Goal: Information Seeking & Learning: Find specific page/section

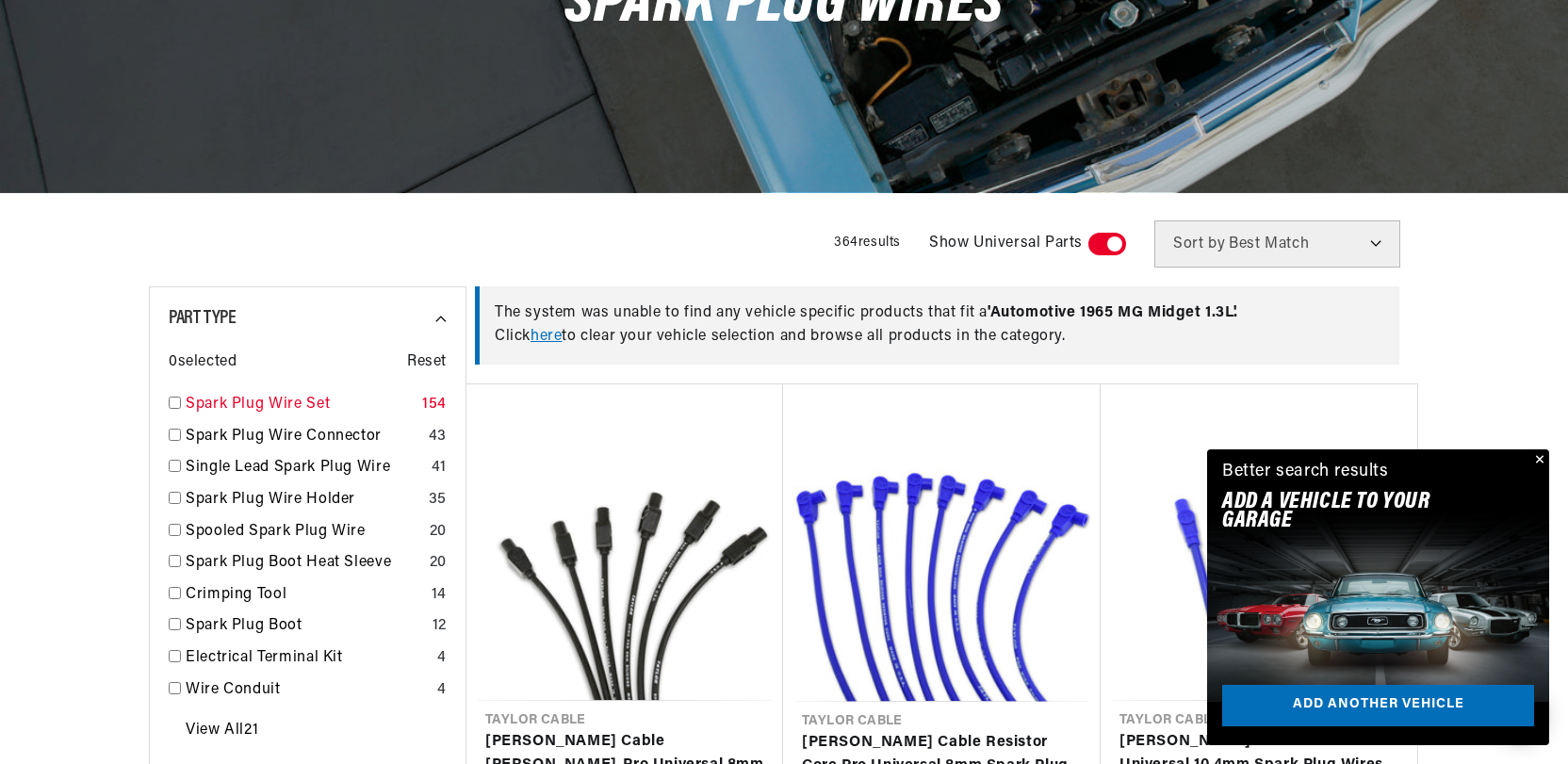
click at [208, 400] on link "Spark Plug Wire Set" at bounding box center [300, 406] width 229 height 25
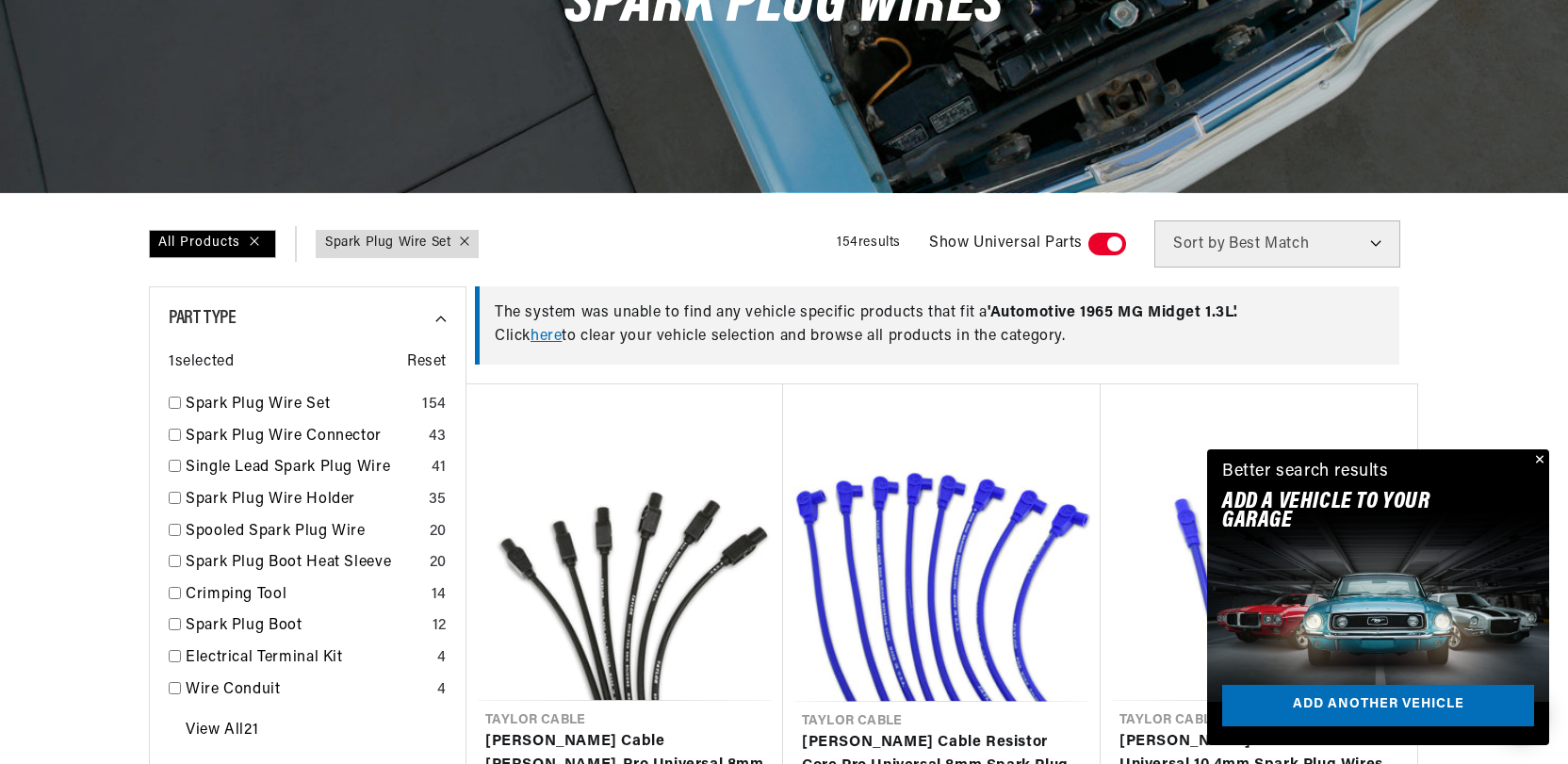
scroll to position [0, 571]
click at [1539, 455] on button "Close" at bounding box center [1538, 461] width 23 height 23
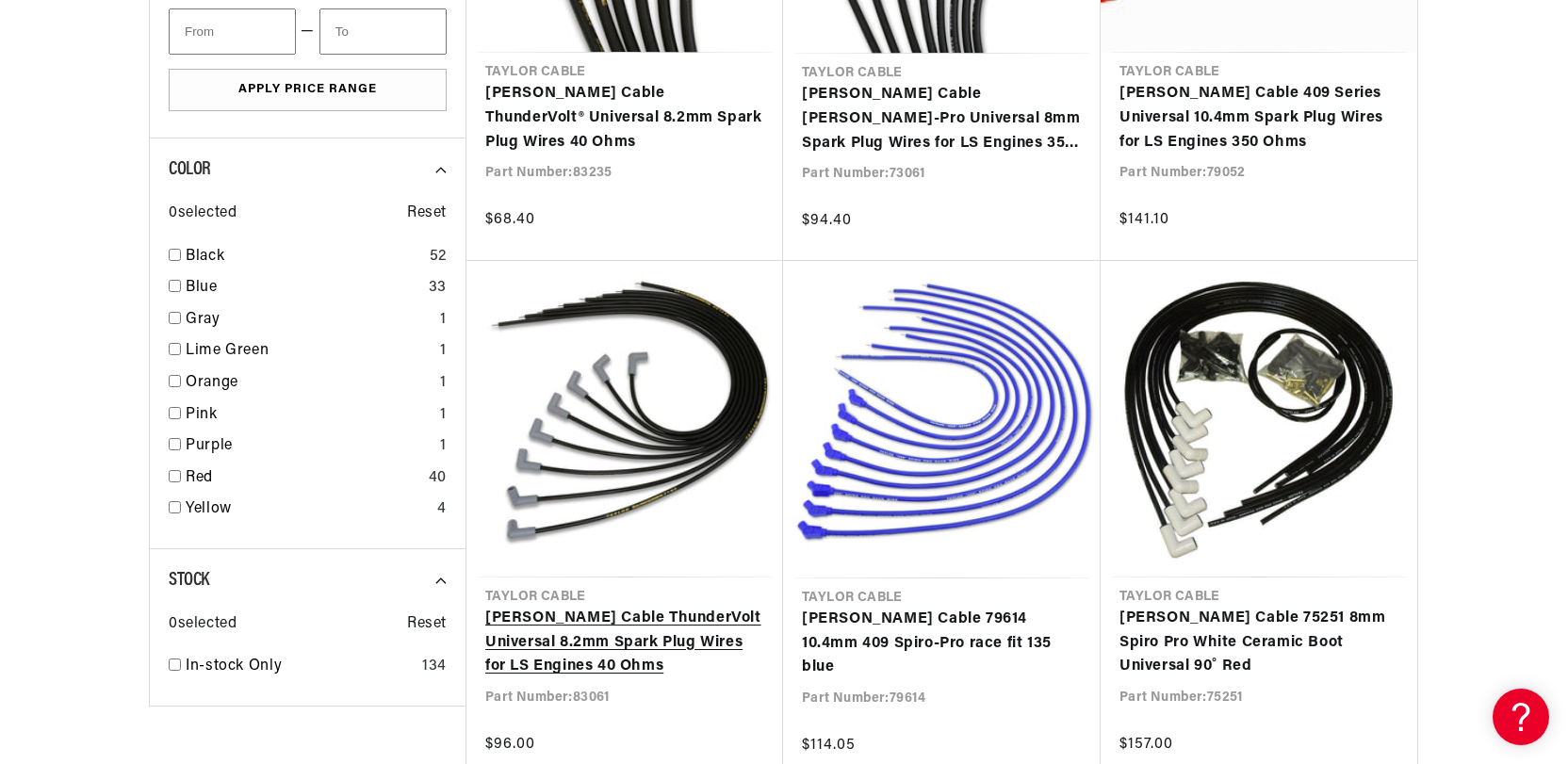
scroll to position [2428, 0]
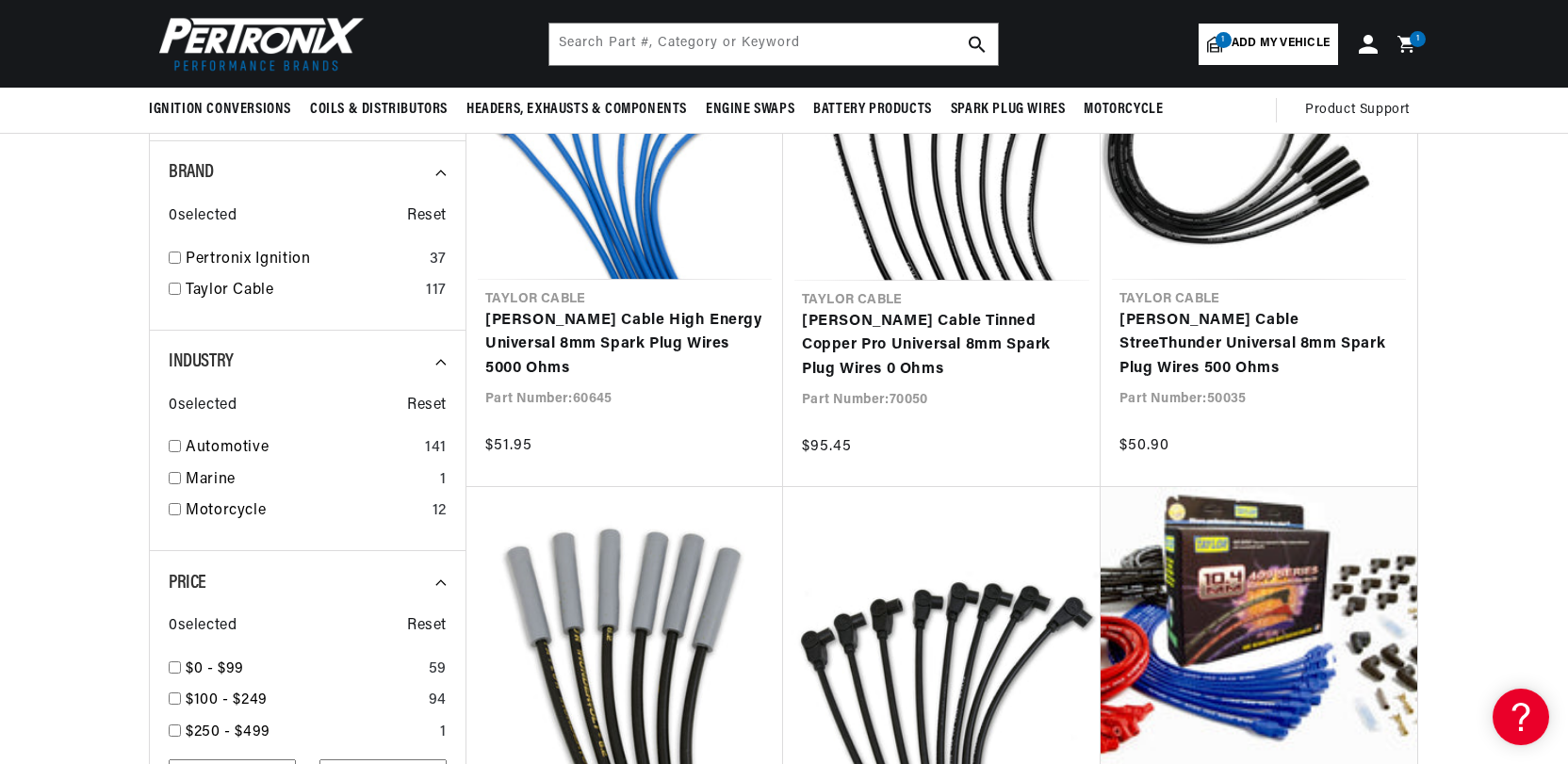
scroll to position [1225, 0]
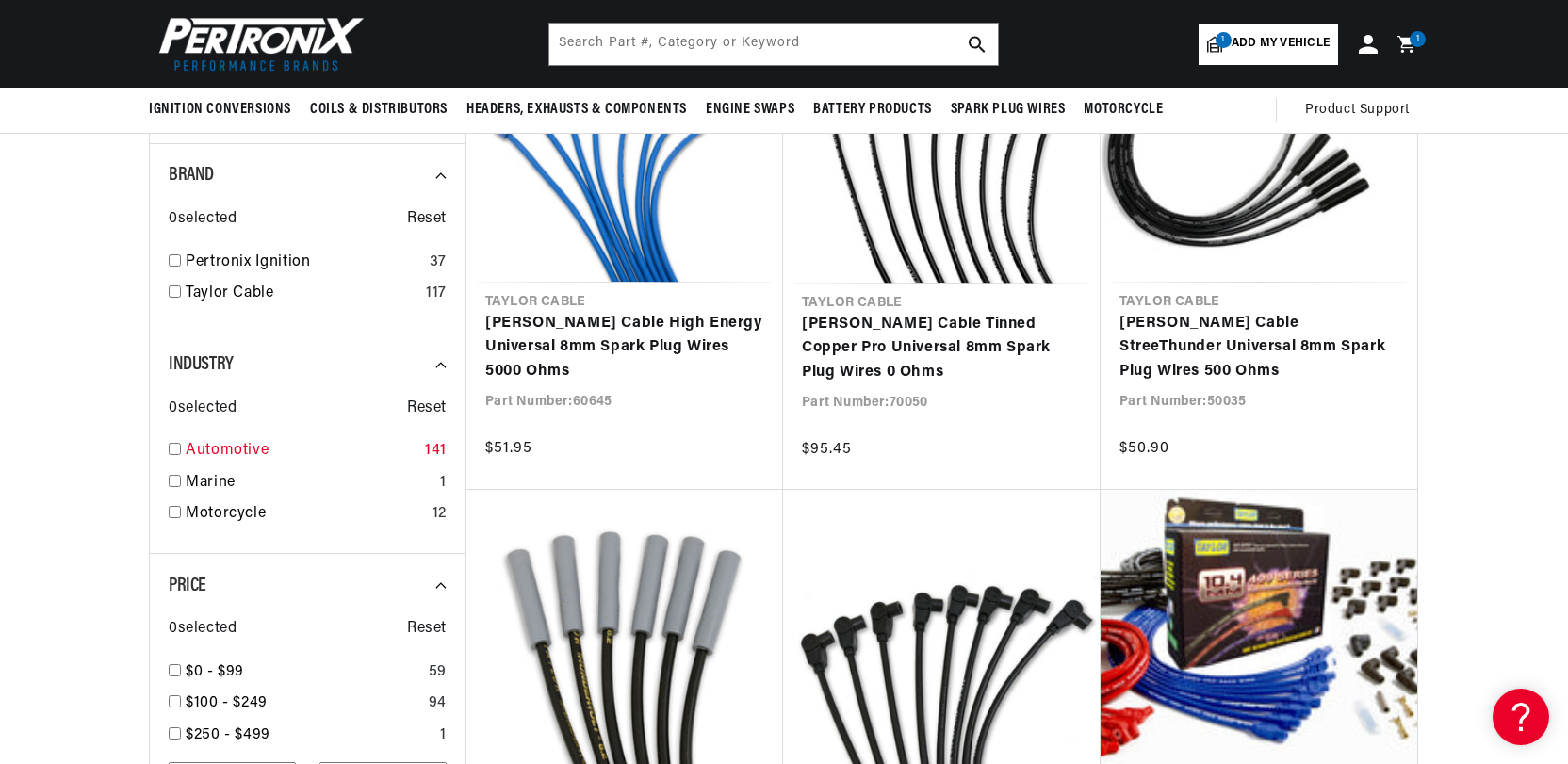
click at [177, 445] on input "checkbox" at bounding box center [175, 449] width 12 height 12
checkbox input "true"
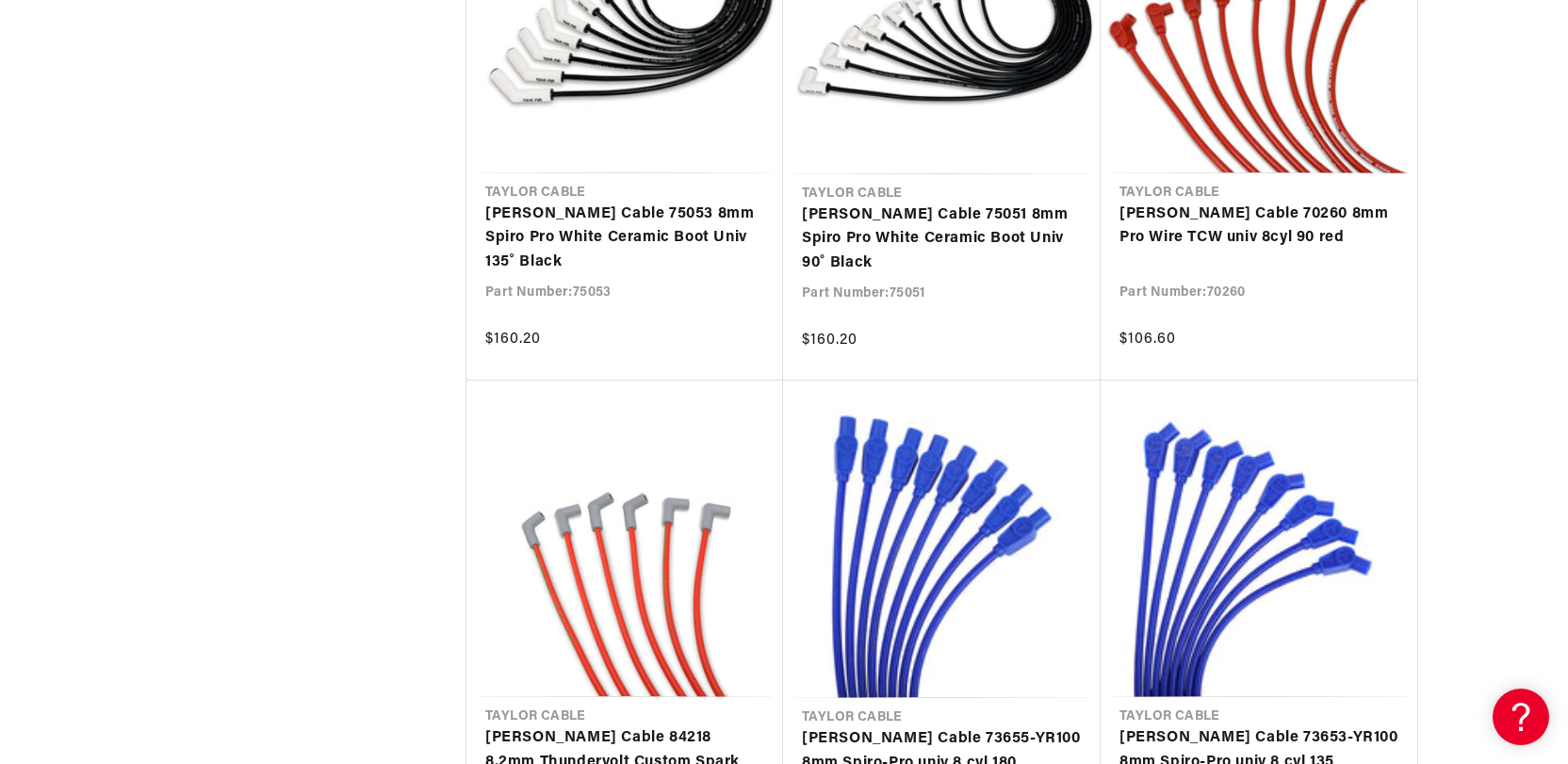
scroll to position [4242, 0]
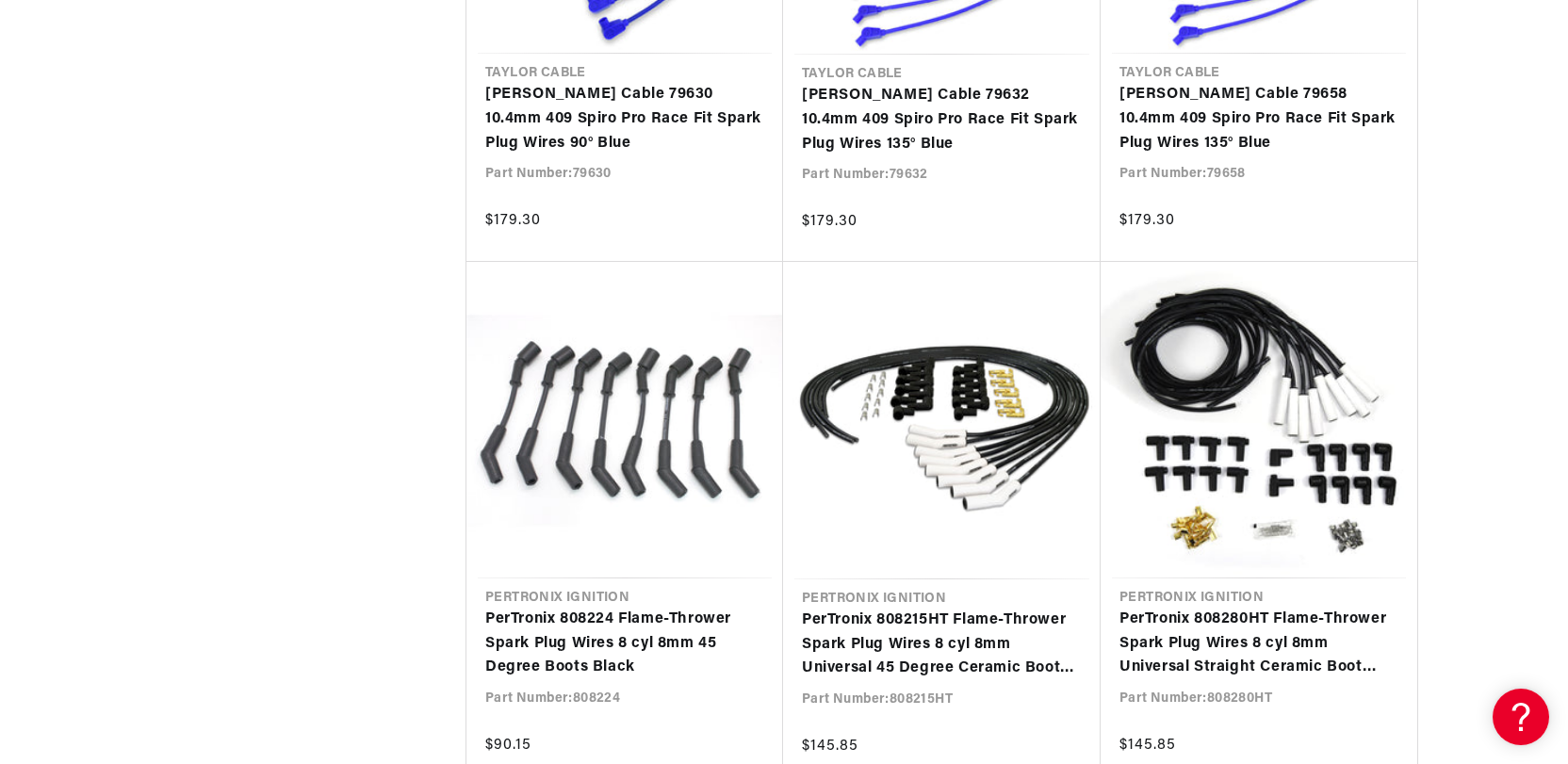
scroll to position [18852, 0]
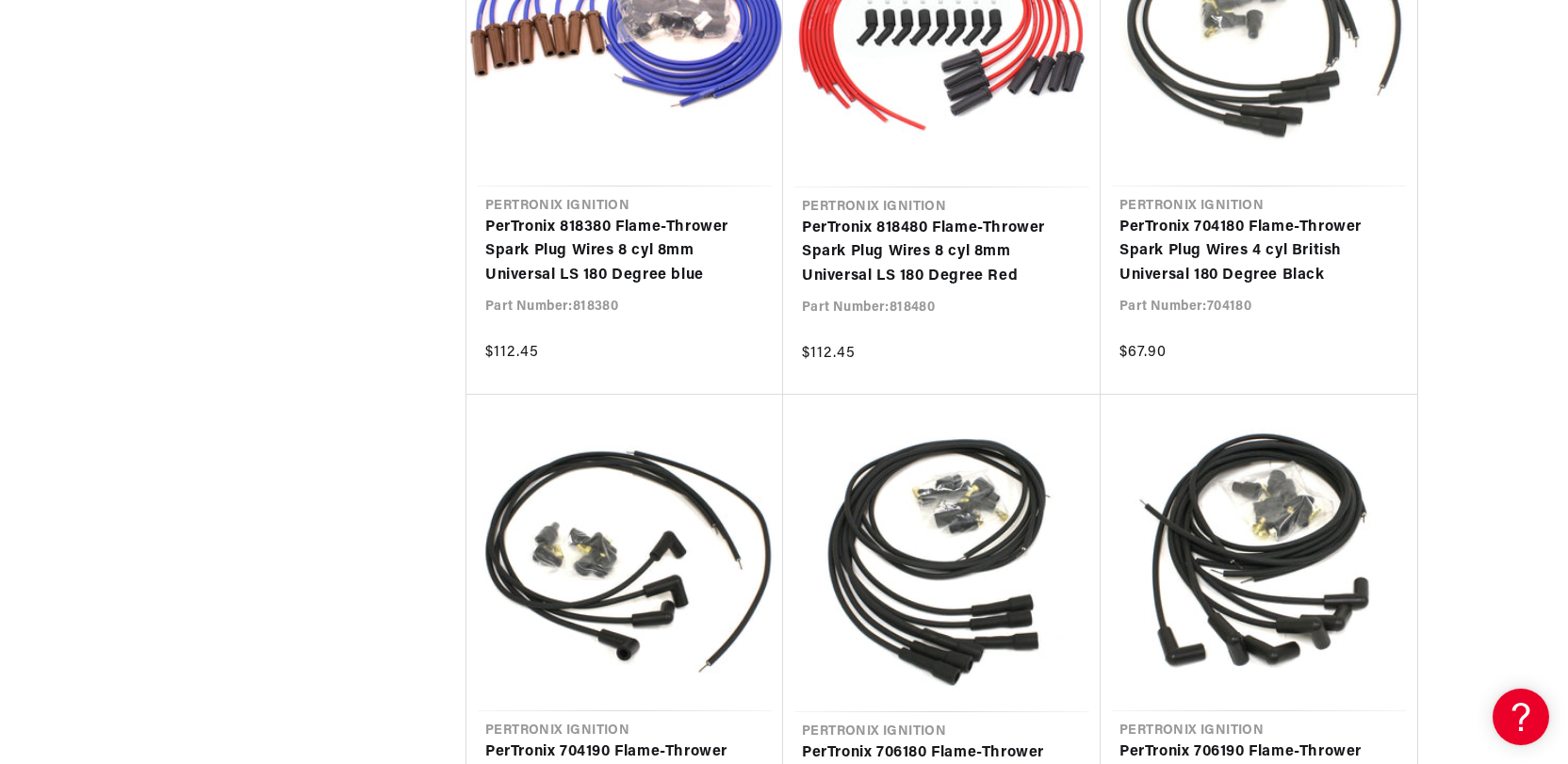
scroll to position [22340, 0]
